Goal: Find specific page/section: Find specific page/section

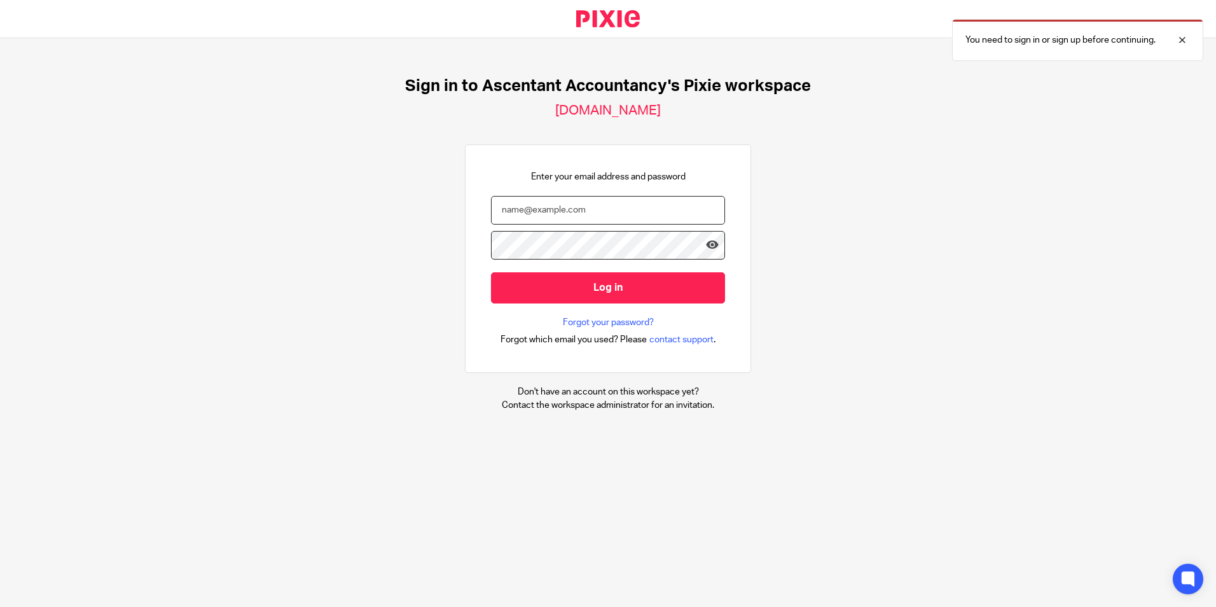
click at [524, 197] on input "email" at bounding box center [608, 210] width 234 height 29
type input "[PERSON_NAME][EMAIL_ADDRESS][DOMAIN_NAME]"
click at [491, 272] on input "Log in" at bounding box center [608, 287] width 234 height 31
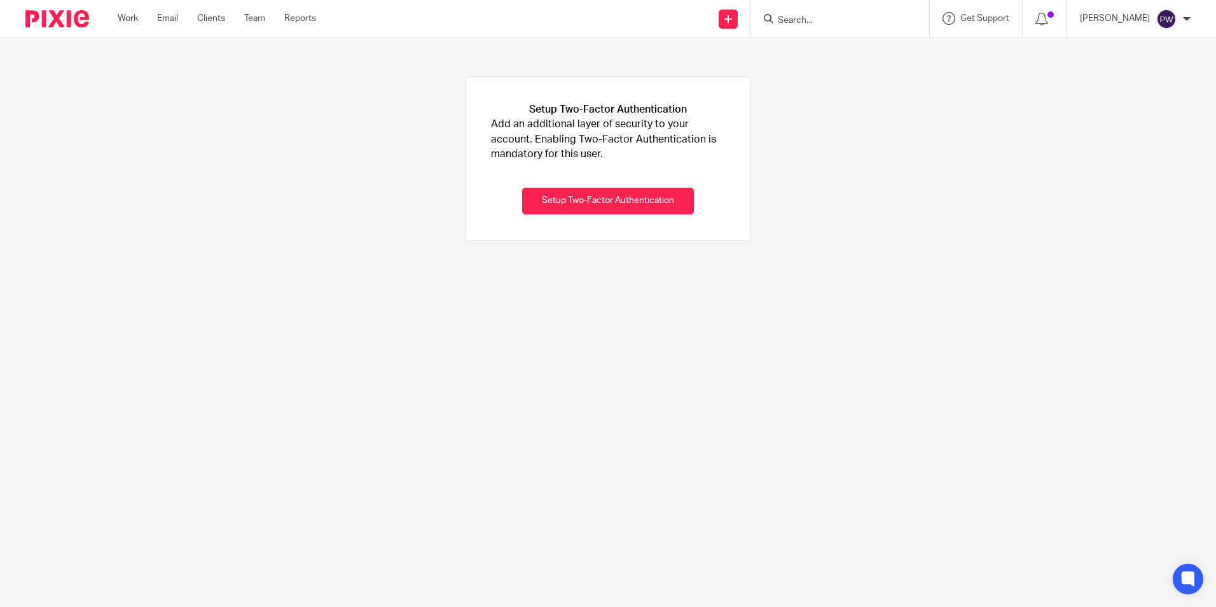
click at [821, 25] on input "Search" at bounding box center [834, 20] width 114 height 11
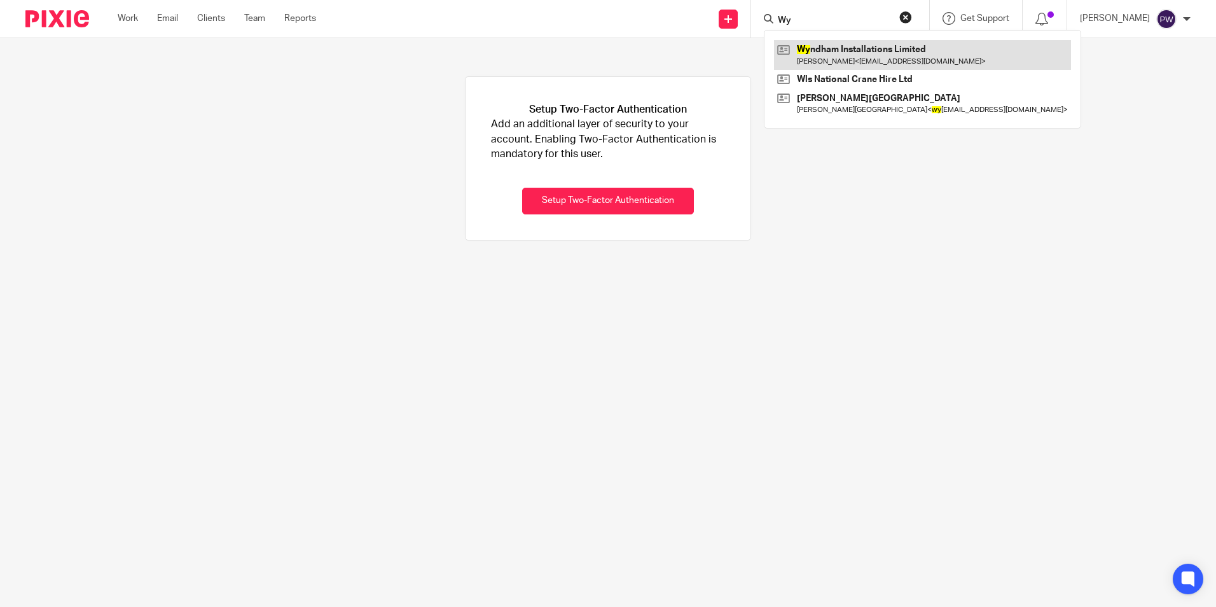
type input "Wy"
click at [823, 52] on link at bounding box center [922, 54] width 297 height 29
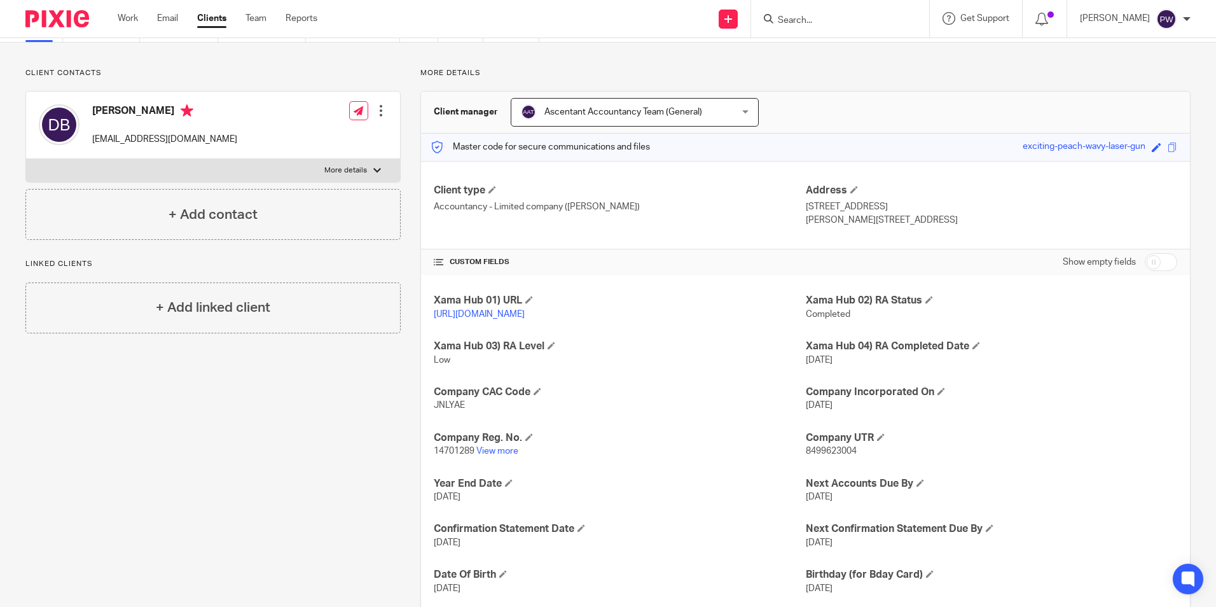
scroll to position [191, 0]
